Goal: Transaction & Acquisition: Subscribe to service/newsletter

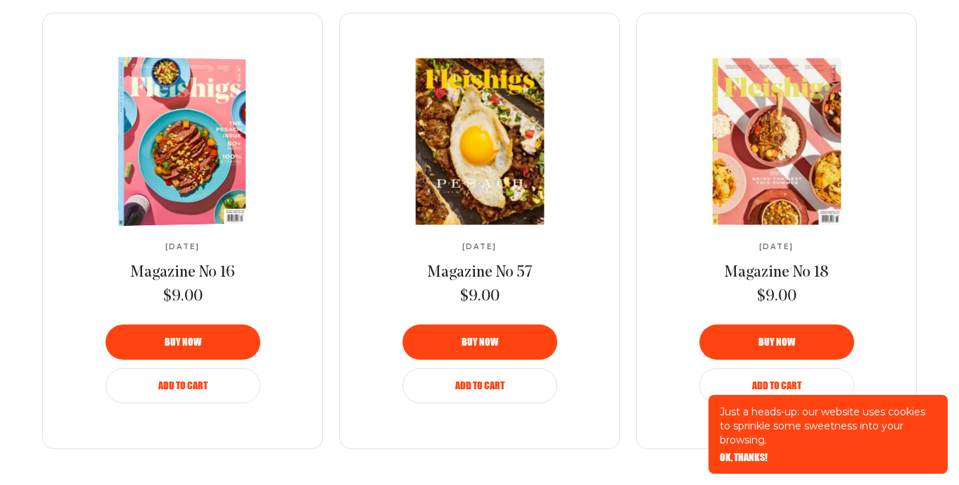
scroll to position [2423, 0]
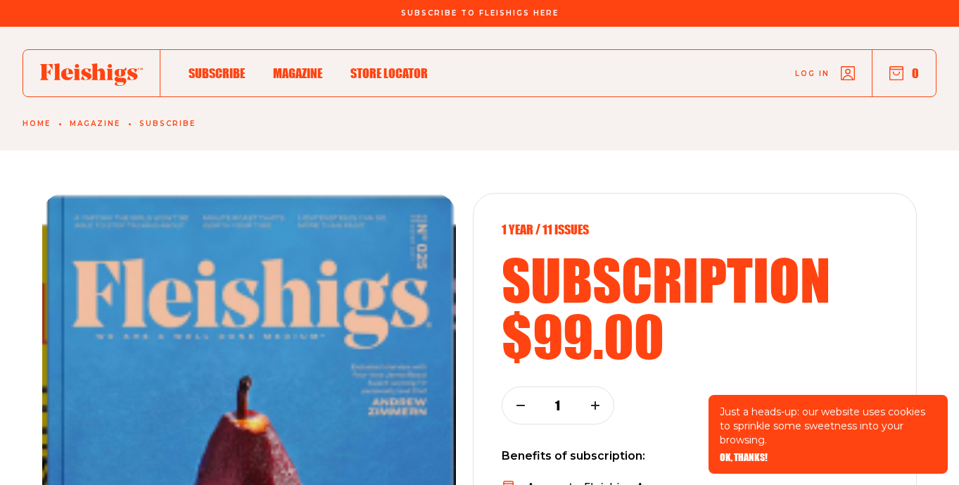
scroll to position [1327, 0]
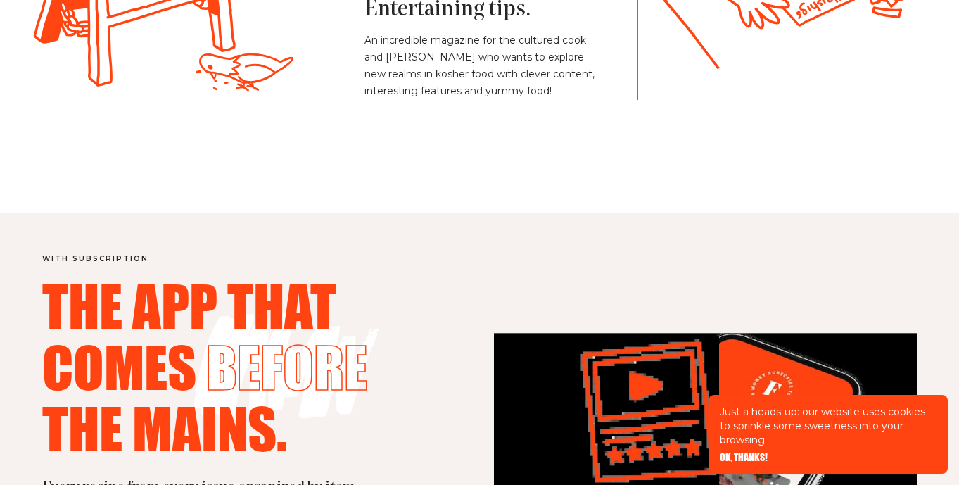
scroll to position [1327, 0]
